Goal: Check status

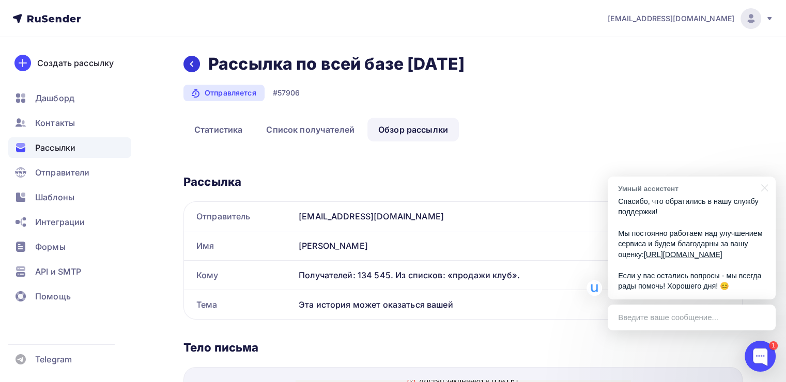
click at [189, 67] on icon at bounding box center [192, 64] width 8 height 8
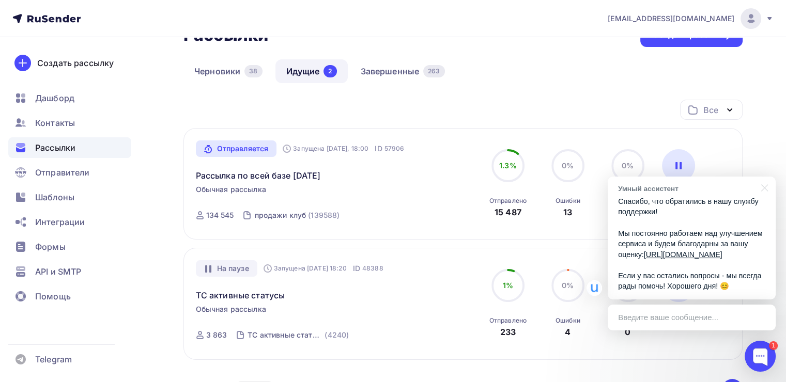
scroll to position [73, 0]
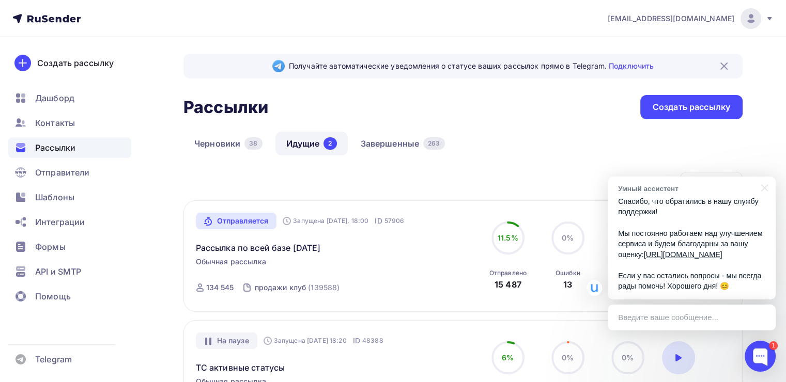
click at [506, 203] on div "Отправляется Запущена [DATE], 18:00 ID 57906 Рассылка по всей базе [DATE] Обычн…" at bounding box center [462, 256] width 559 height 112
